Goal: Information Seeking & Learning: Learn about a topic

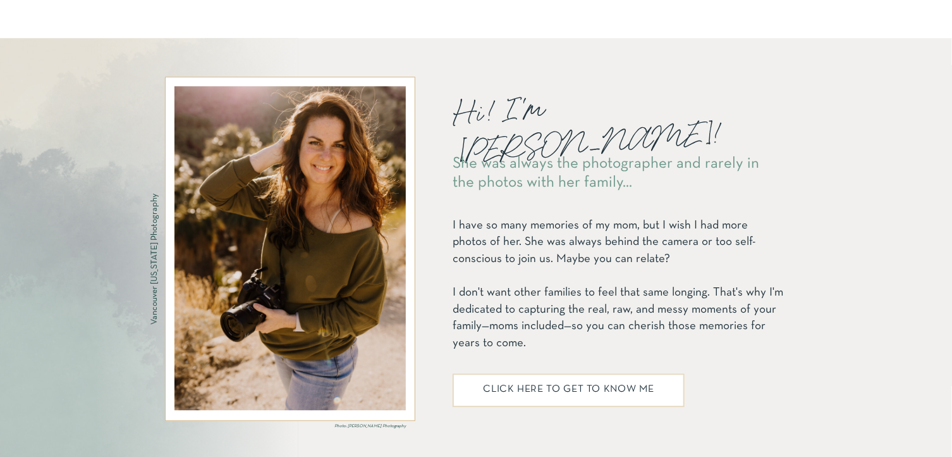
scroll to position [1559, 0]
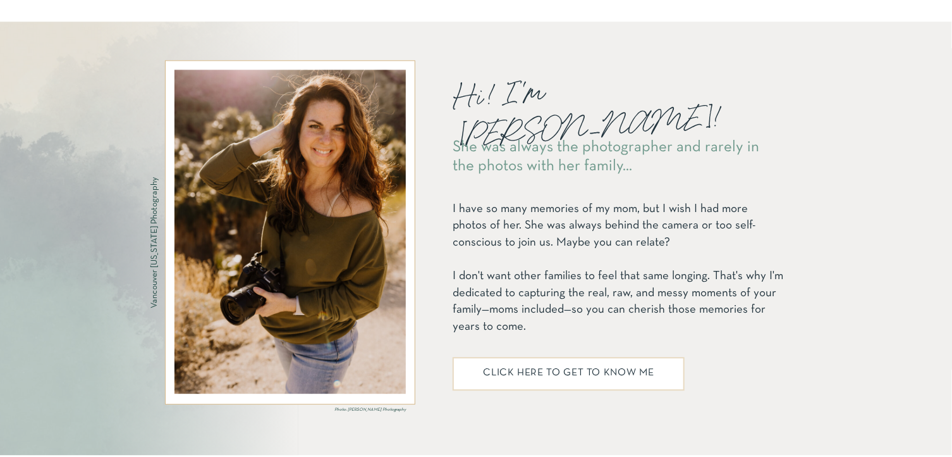
click at [244, 305] on div at bounding box center [290, 232] width 231 height 324
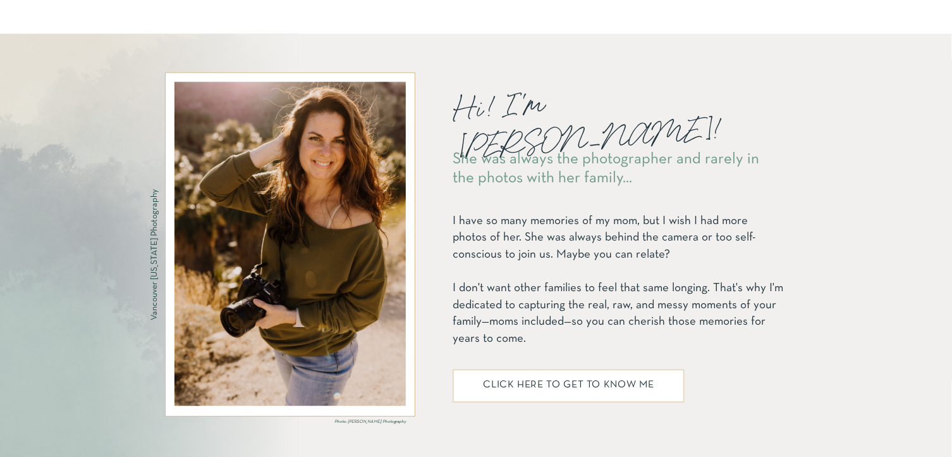
scroll to position [1554, 0]
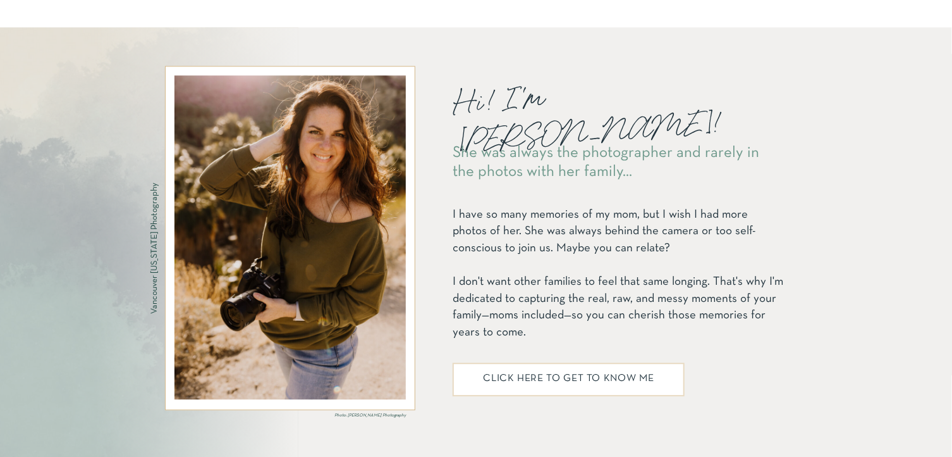
click at [494, 310] on p "I have so many memories of my mom, but I wish I had more photos of her. She was…" at bounding box center [618, 272] width 331 height 164
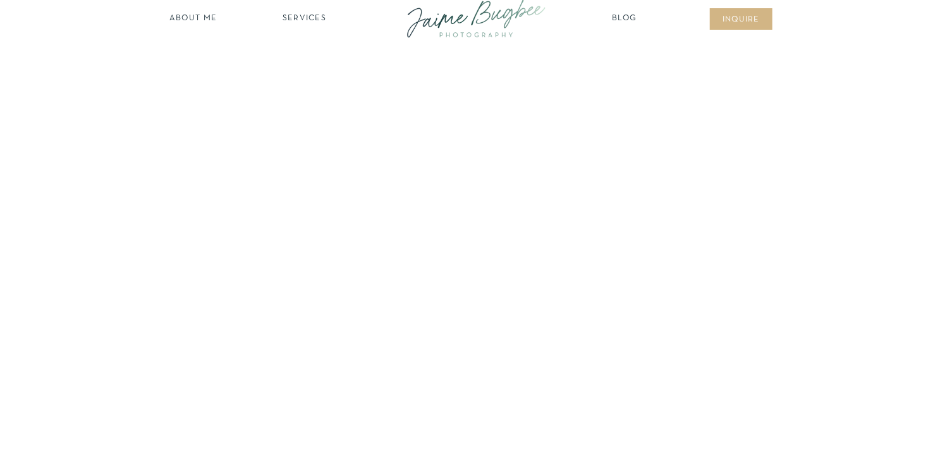
scroll to position [0, 0]
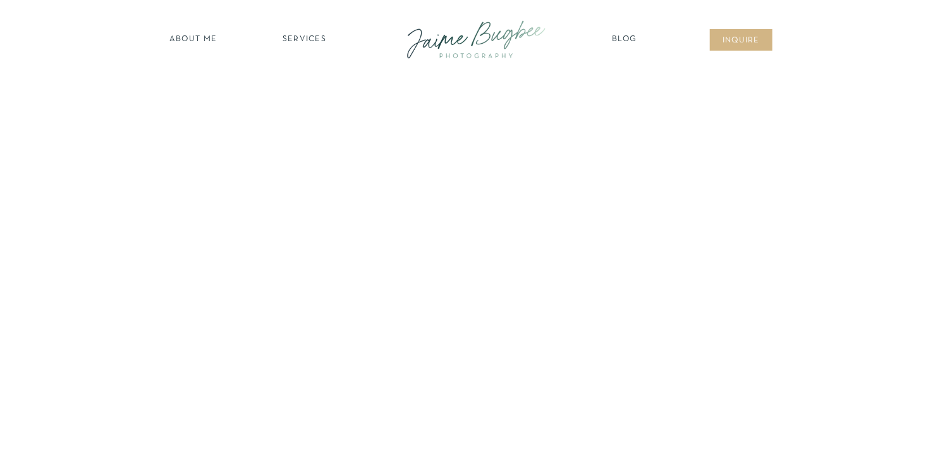
click at [303, 39] on nav "SERVICES" at bounding box center [304, 40] width 71 height 13
click at [315, 109] on nav "families" at bounding box center [304, 109] width 97 height 12
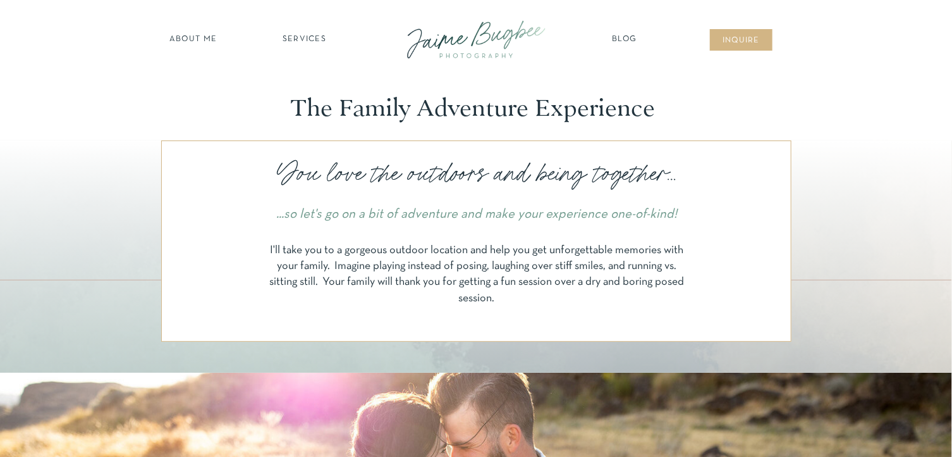
click at [629, 39] on nav "Blog" at bounding box center [625, 40] width 32 height 13
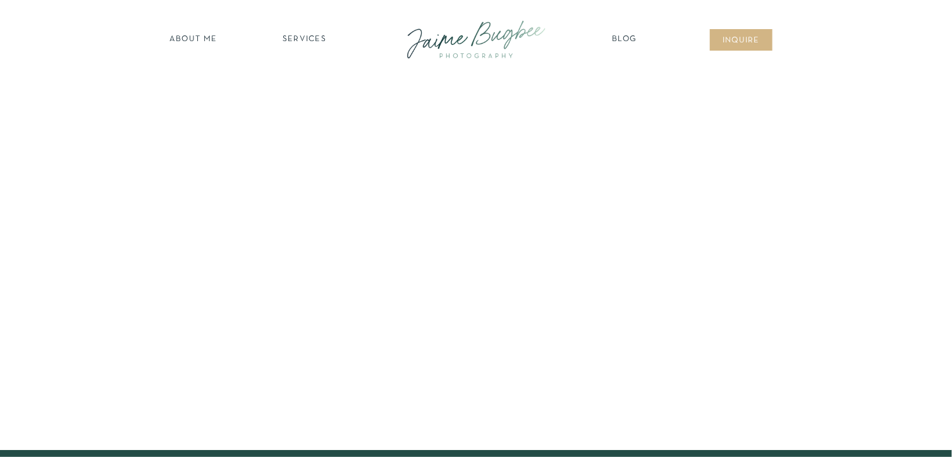
drag, startPoint x: 956, startPoint y: 29, endPoint x: 966, endPoint y: -56, distance: 85.3
click at [295, 39] on nav "SERVICES" at bounding box center [304, 40] width 71 height 13
click at [303, 108] on nav "families" at bounding box center [304, 109] width 97 height 12
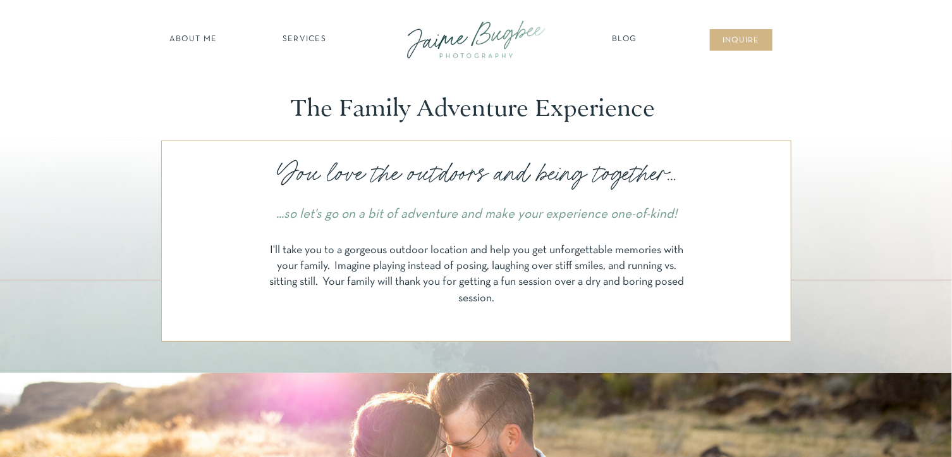
drag, startPoint x: 955, startPoint y: 23, endPoint x: 966, endPoint y: -3, distance: 28.7
click at [197, 39] on nav "about ME" at bounding box center [193, 40] width 55 height 13
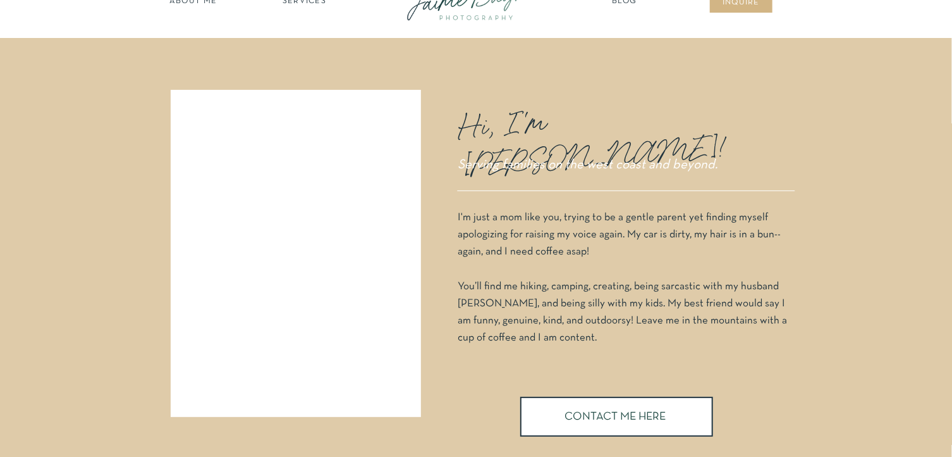
scroll to position [66, 0]
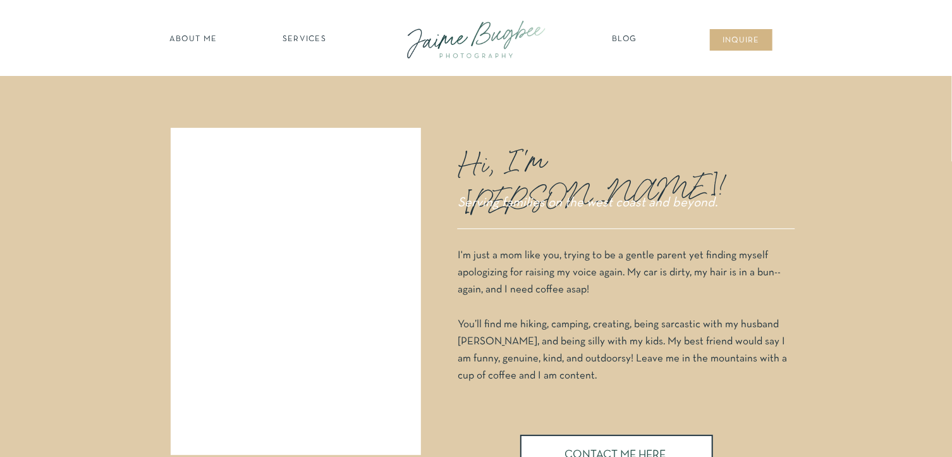
scroll to position [2, 0]
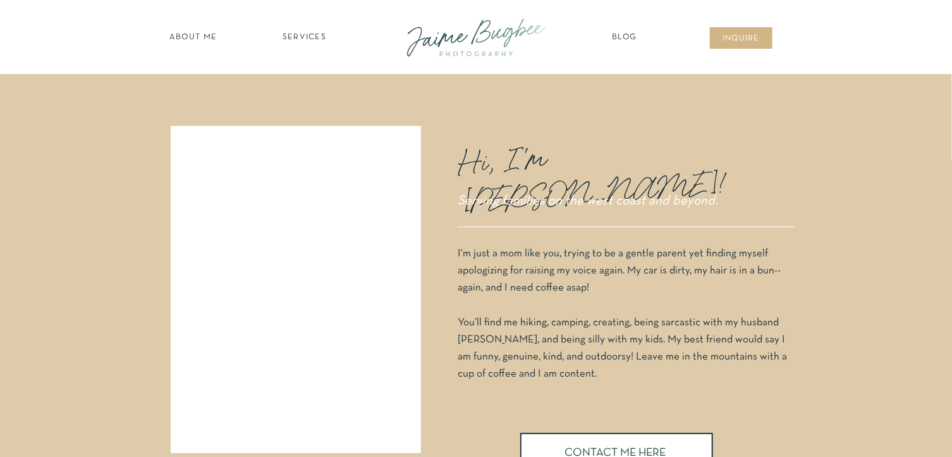
click at [185, 35] on nav "about ME" at bounding box center [193, 38] width 55 height 13
click at [311, 39] on nav "SERVICES" at bounding box center [304, 38] width 71 height 13
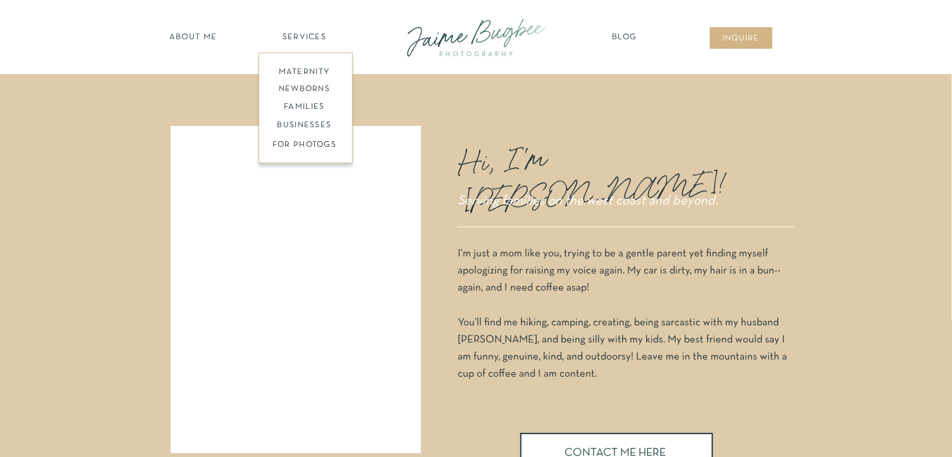
click at [306, 147] on nav "FOR PHOTOGS" at bounding box center [304, 145] width 97 height 12
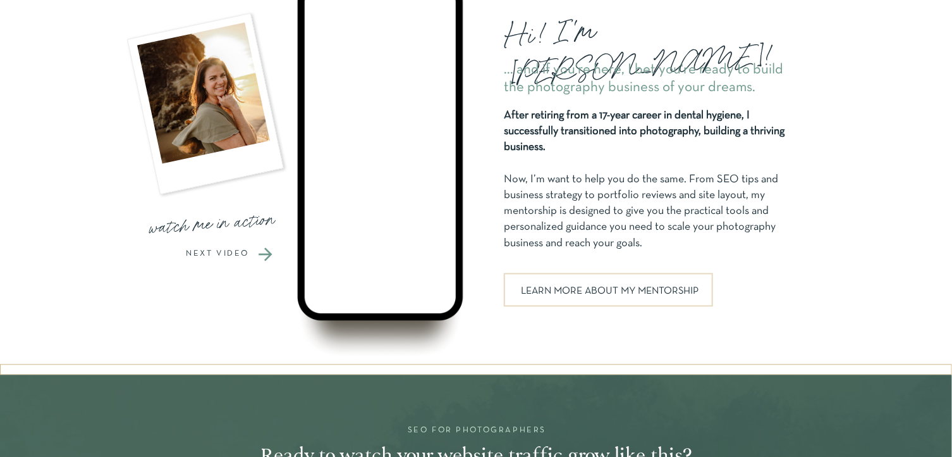
scroll to position [1281, 0]
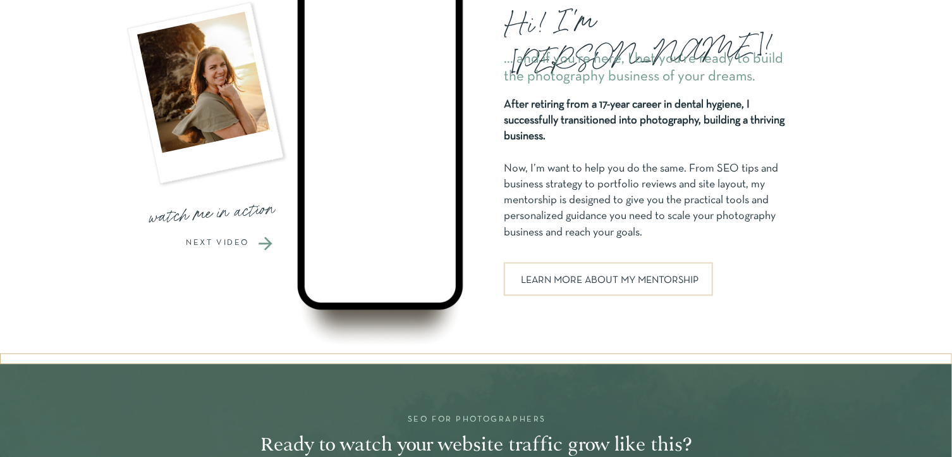
click at [219, 241] on p "NEXT VIDEO" at bounding box center [217, 243] width 87 height 8
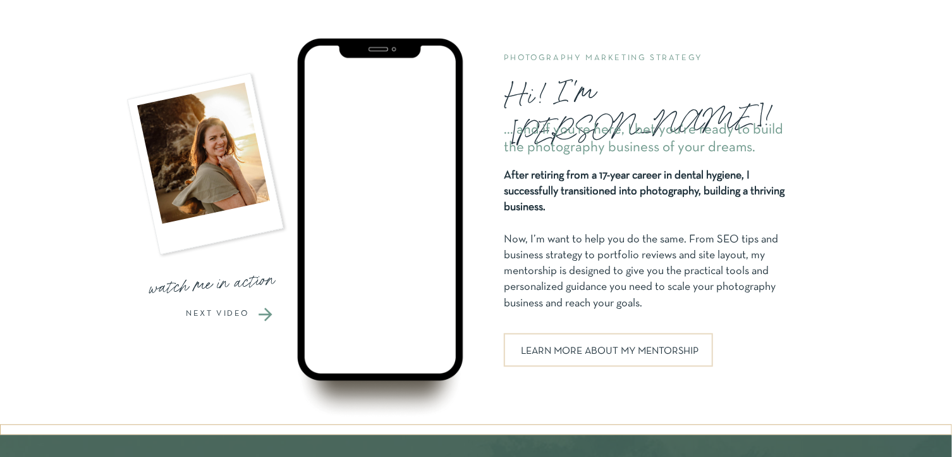
scroll to position [1202, 0]
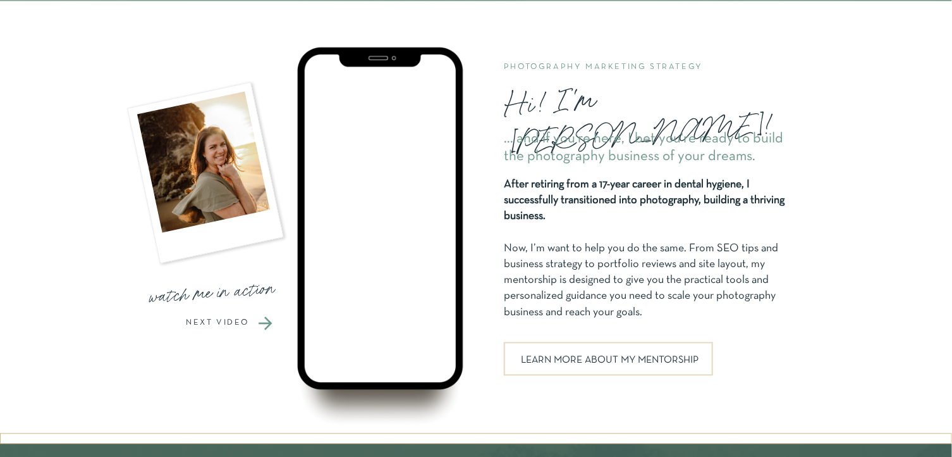
click at [220, 322] on p "NEXT VIDEO" at bounding box center [217, 323] width 87 height 8
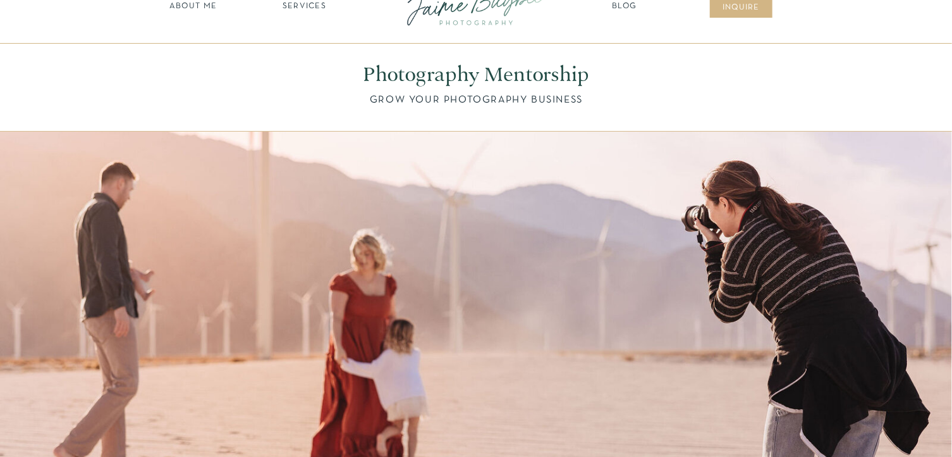
scroll to position [0, 0]
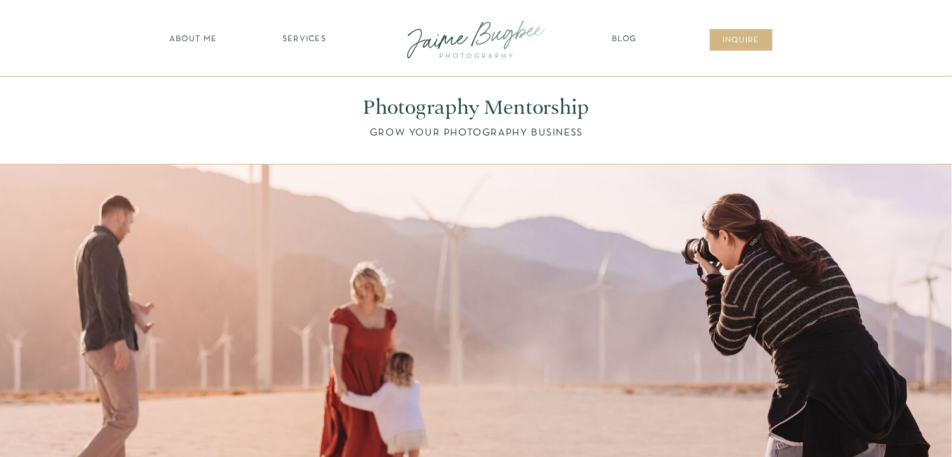
click at [299, 39] on nav "SERVICES" at bounding box center [304, 40] width 71 height 13
click at [304, 89] on nav "newborns" at bounding box center [304, 92] width 97 height 15
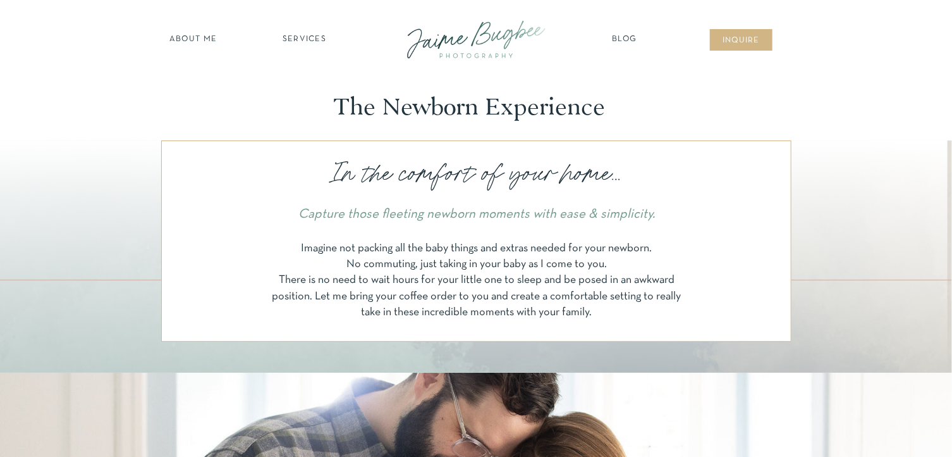
click at [291, 40] on nav "SERVICES" at bounding box center [304, 40] width 71 height 13
click at [314, 74] on nav "maternity" at bounding box center [304, 72] width 83 height 9
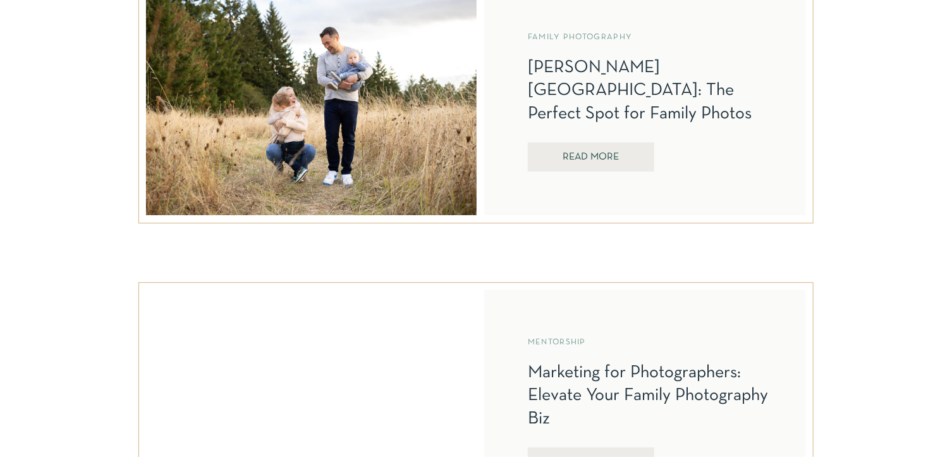
scroll to position [594, 0]
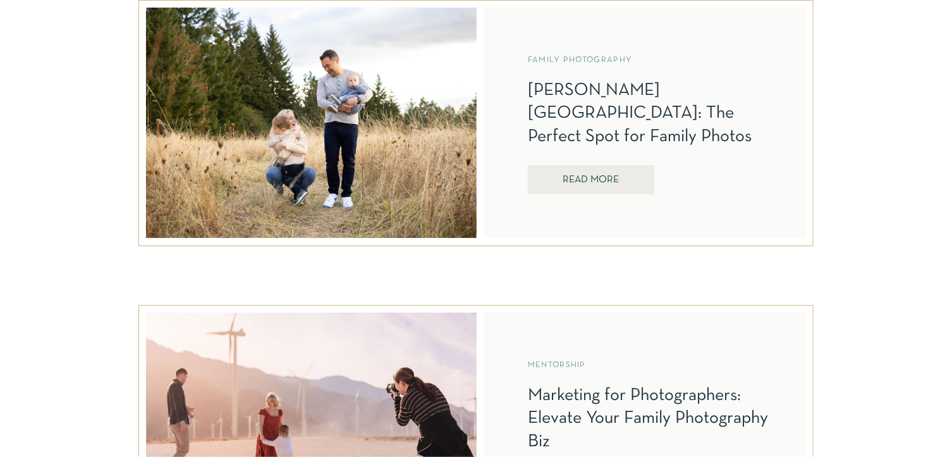
drag, startPoint x: 957, startPoint y: 31, endPoint x: 961, endPoint y: 95, distance: 64.0
click at [594, 181] on nav "REad More" at bounding box center [591, 181] width 90 height 12
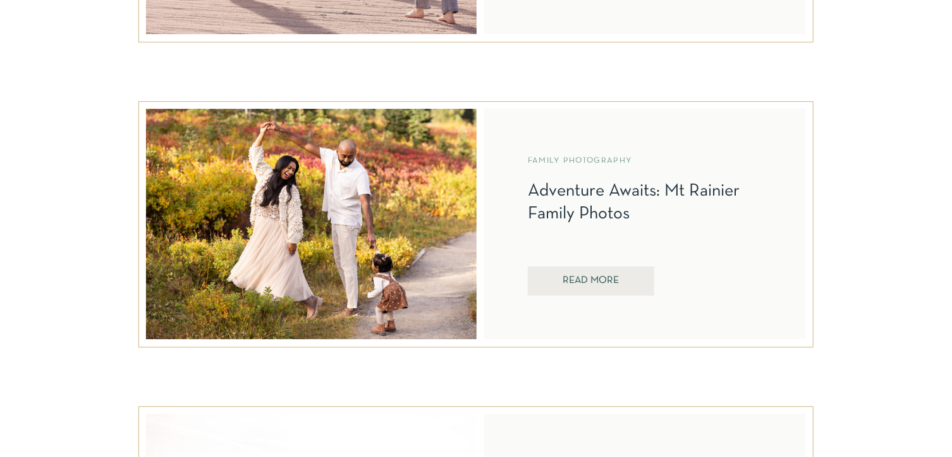
scroll to position [1093, 0]
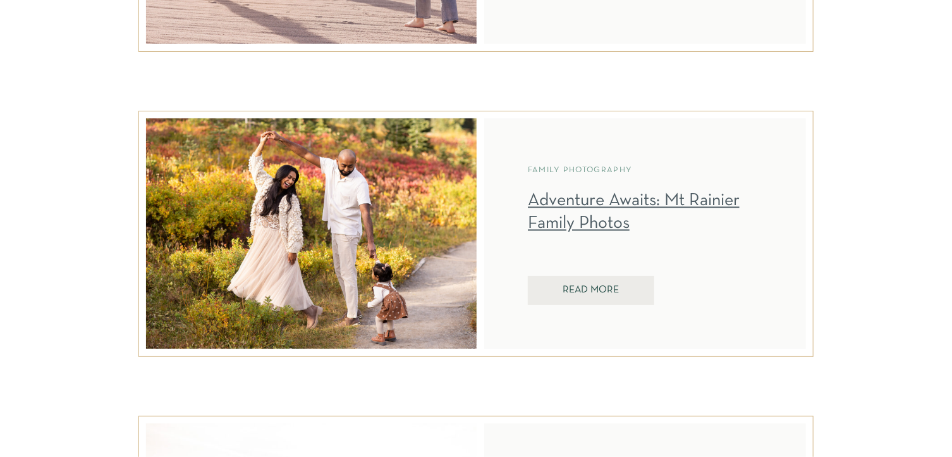
click at [586, 207] on link "Adventure Awaits: Mt Rainier Family Photos" at bounding box center [634, 212] width 212 height 39
